Goal: Information Seeking & Learning: Learn about a topic

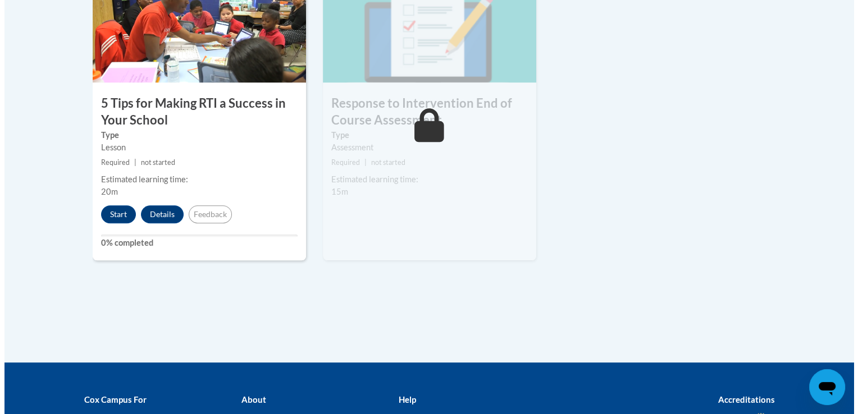
scroll to position [719, 0]
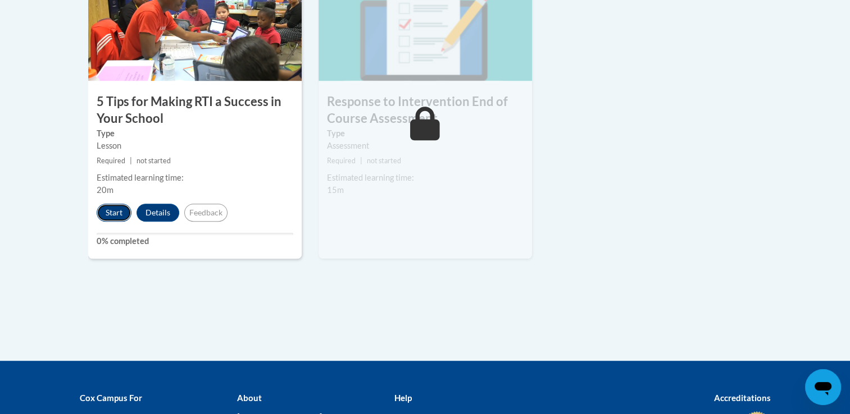
click at [108, 215] on button "Start" at bounding box center [114, 213] width 35 height 18
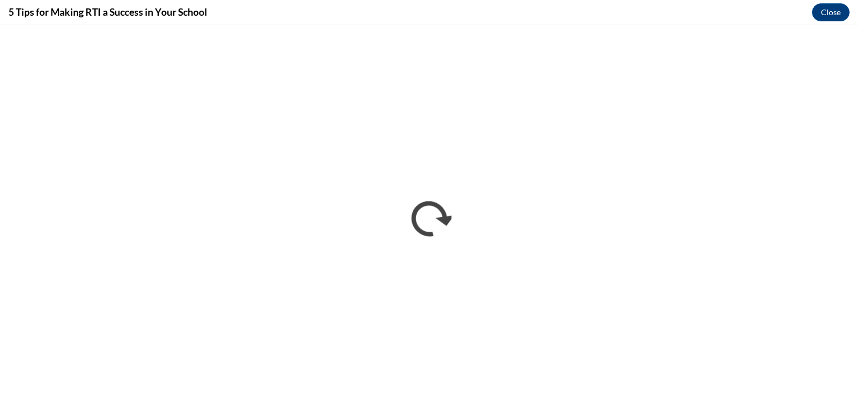
scroll to position [0, 0]
